Goal: Task Accomplishment & Management: Manage account settings

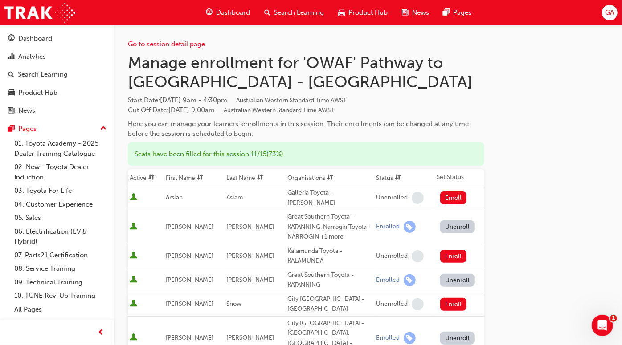
click at [451, 63] on h1 "Manage enrollment for 'OWAF' Pathway to [GEOGRAPHIC_DATA] - [GEOGRAPHIC_DATA]" at bounding box center [306, 72] width 357 height 39
click at [199, 45] on link "Go to session detail page" at bounding box center [166, 44] width 77 height 8
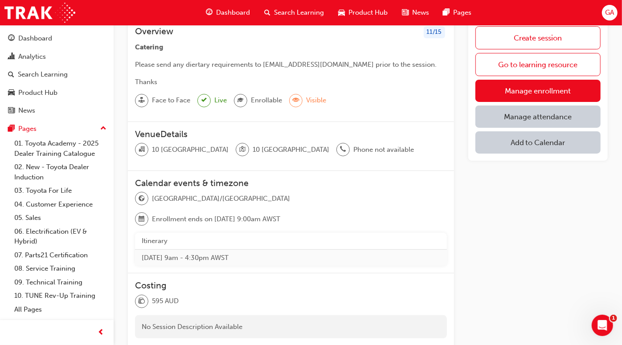
scroll to position [41, 0]
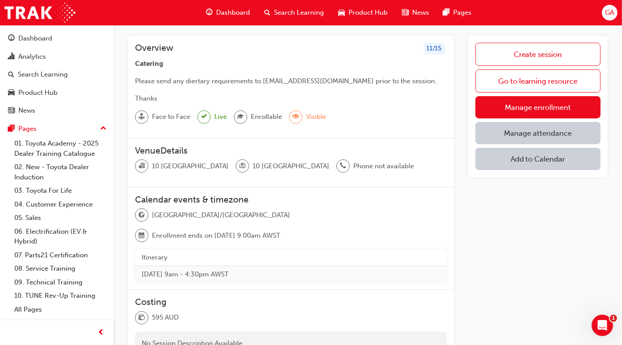
click at [525, 133] on link "Manage attendance" at bounding box center [539, 133] width 126 height 22
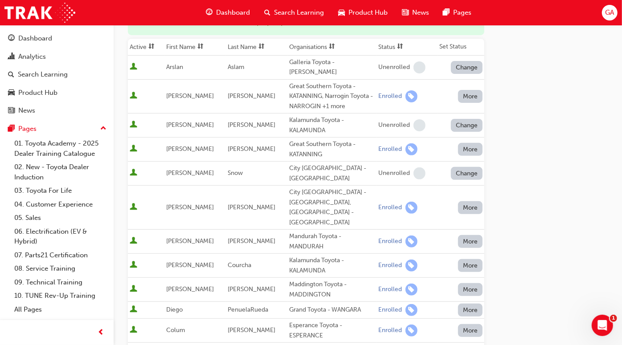
scroll to position [155, 0]
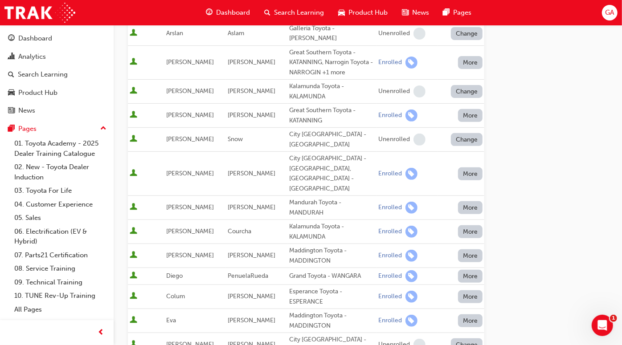
click at [469, 168] on button "More" at bounding box center [470, 174] width 25 height 13
click at [528, 144] on div "Go to session detail page Manage attendance for 'OWAF' Pathway to Purchase - [G…" at bounding box center [368, 212] width 480 height 684
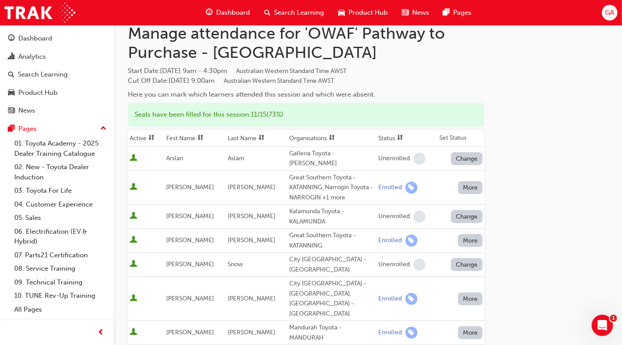
scroll to position [0, 0]
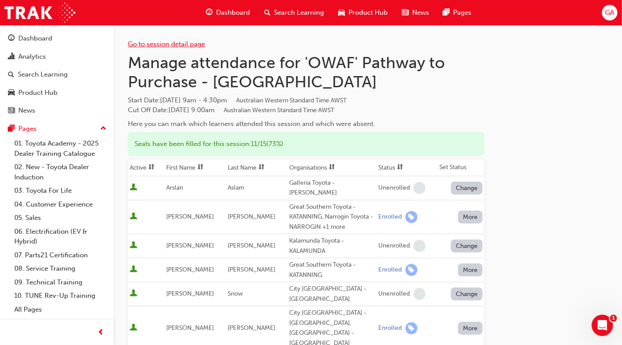
click at [176, 43] on link "Go to session detail page" at bounding box center [166, 44] width 77 height 8
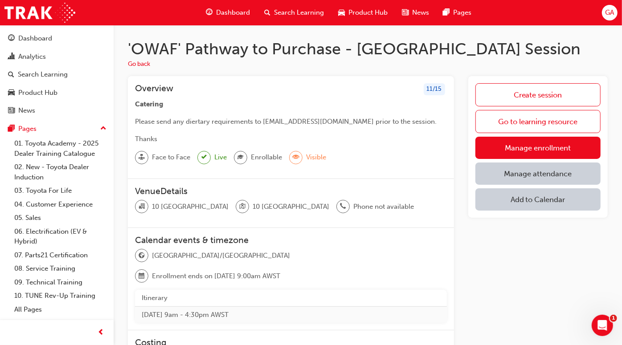
click at [547, 250] on div "Create session Go to learning resource Manage enrollment Manage attendance Add …" at bounding box center [538, 271] width 140 height 390
